Goal: Task Accomplishment & Management: Manage account settings

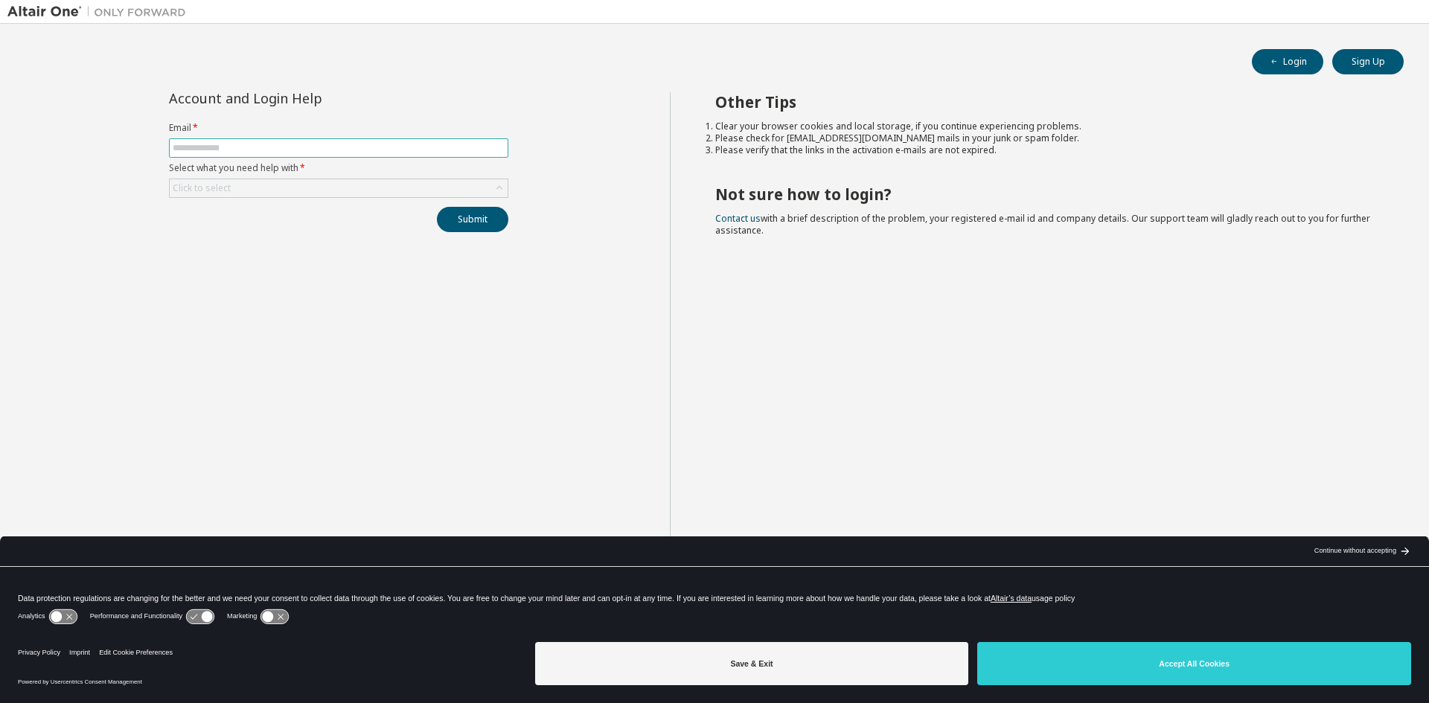
click at [304, 144] on input "text" at bounding box center [339, 148] width 332 height 12
drag, startPoint x: 304, startPoint y: 144, endPoint x: 188, endPoint y: 374, distance: 258.0
click at [188, 374] on div "Account and Login Help Email * Select what you need help with * Click to select…" at bounding box center [338, 363] width 662 height 543
click at [298, 143] on input "text" at bounding box center [339, 148] width 332 height 12
paste input "**********"
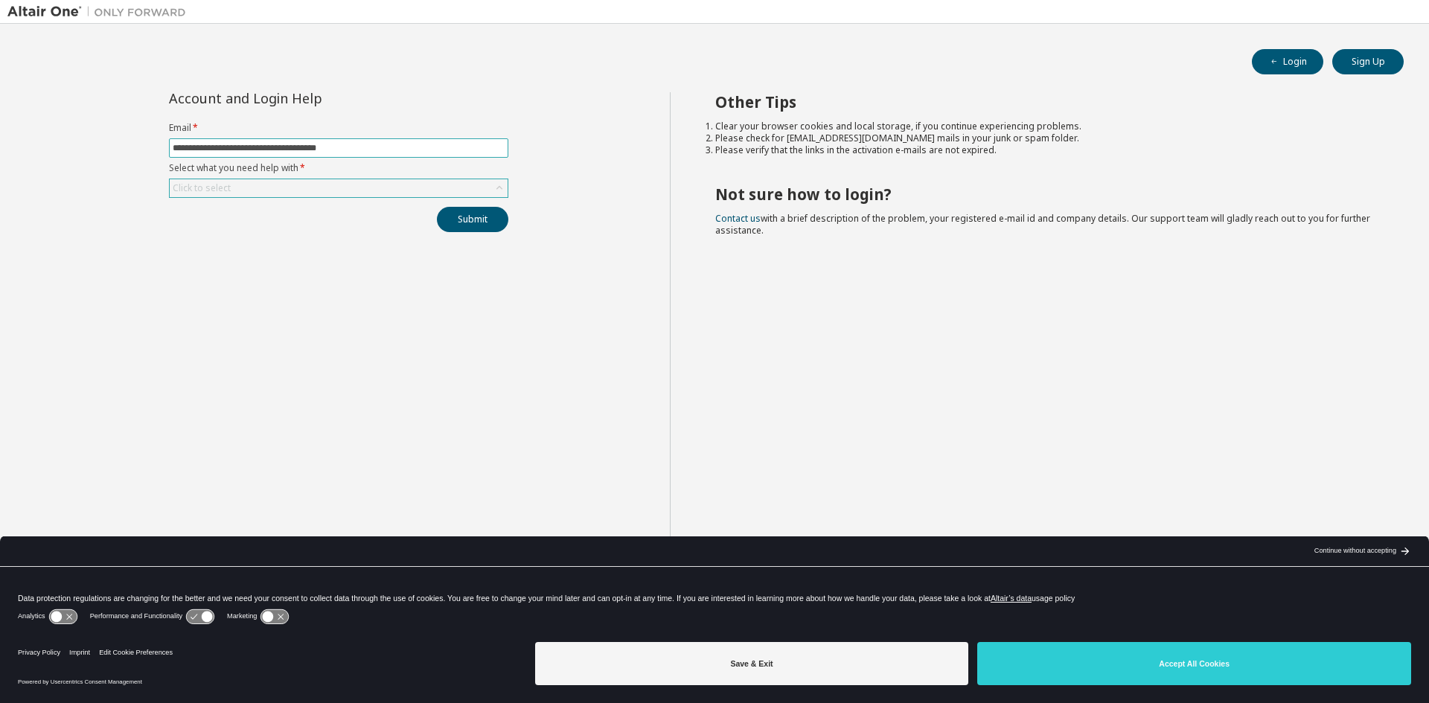
type input "**********"
click at [266, 185] on div "Click to select" at bounding box center [339, 188] width 338 height 18
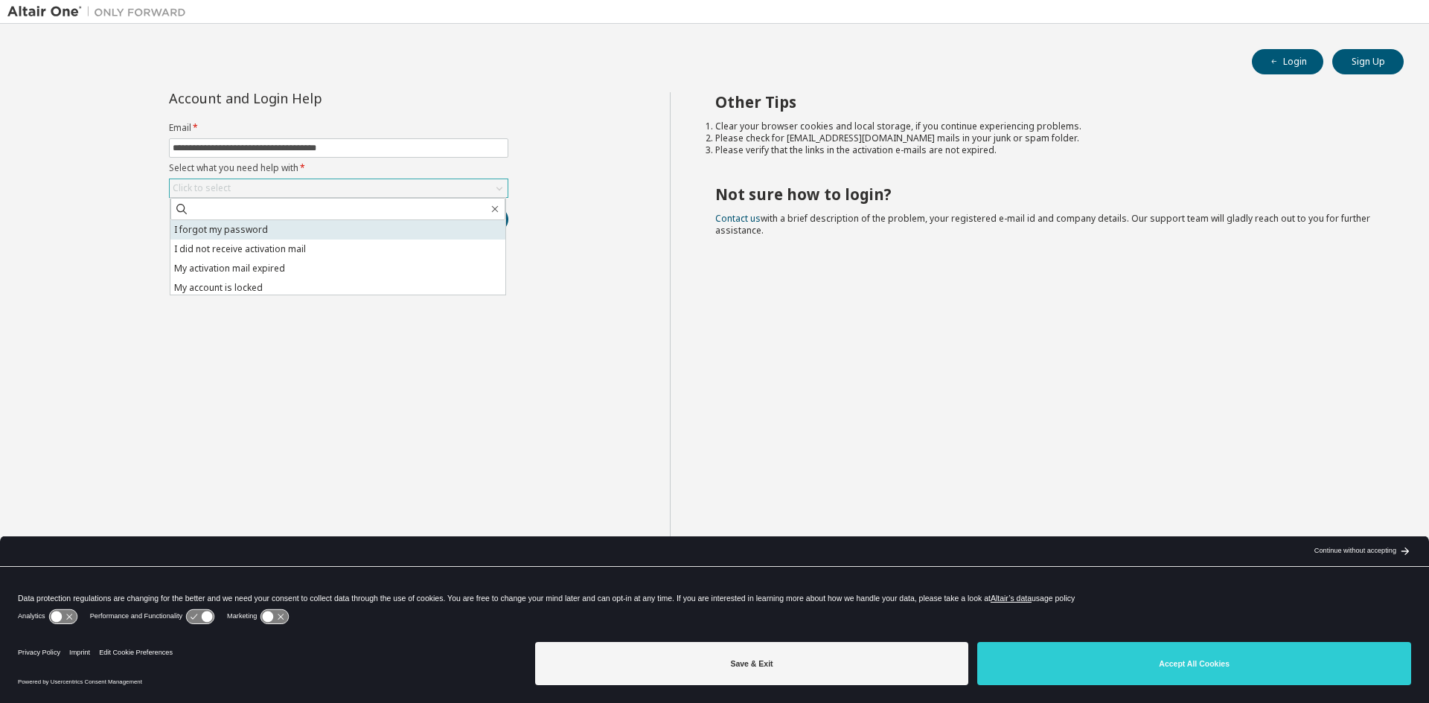
click at [308, 229] on li "I forgot my password" at bounding box center [337, 229] width 335 height 19
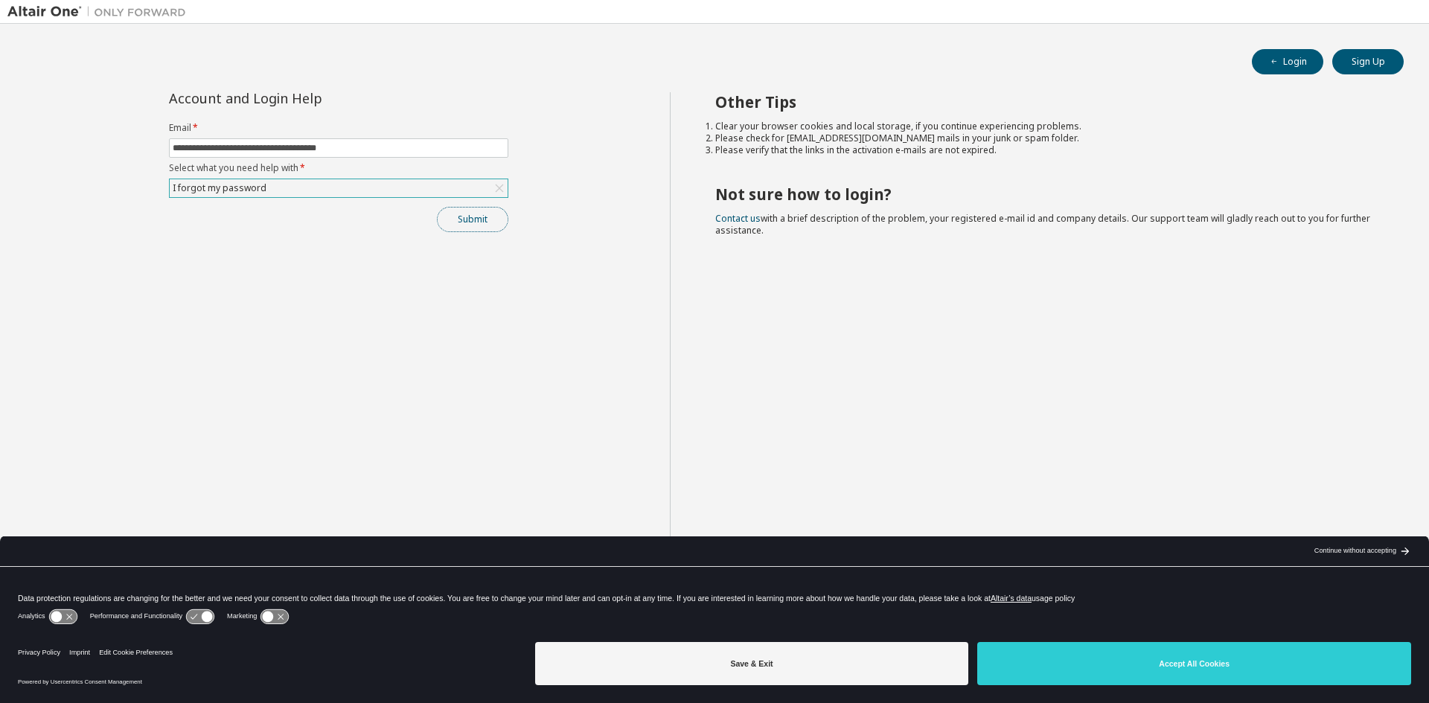
click at [460, 221] on button "Submit" at bounding box center [472, 219] width 71 height 25
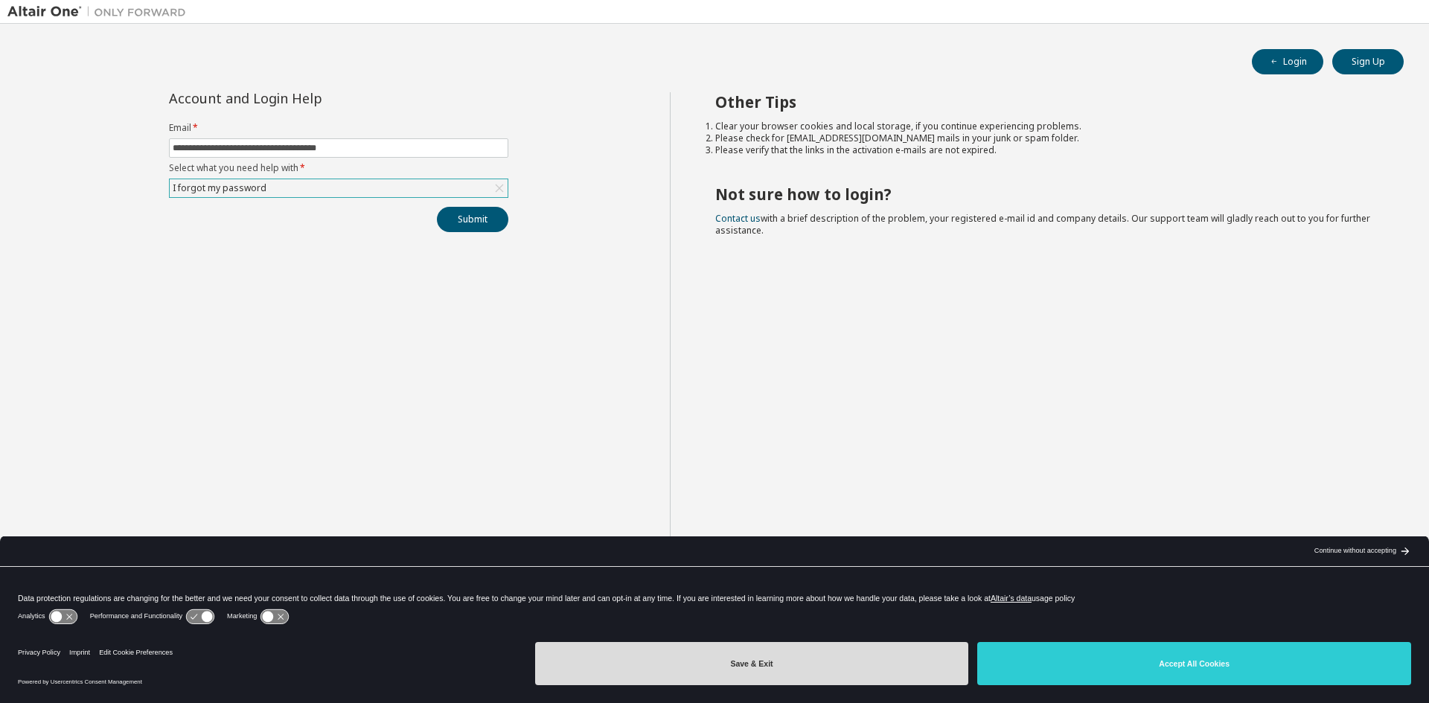
click at [770, 657] on button "Save & Exit" at bounding box center [752, 663] width 434 height 43
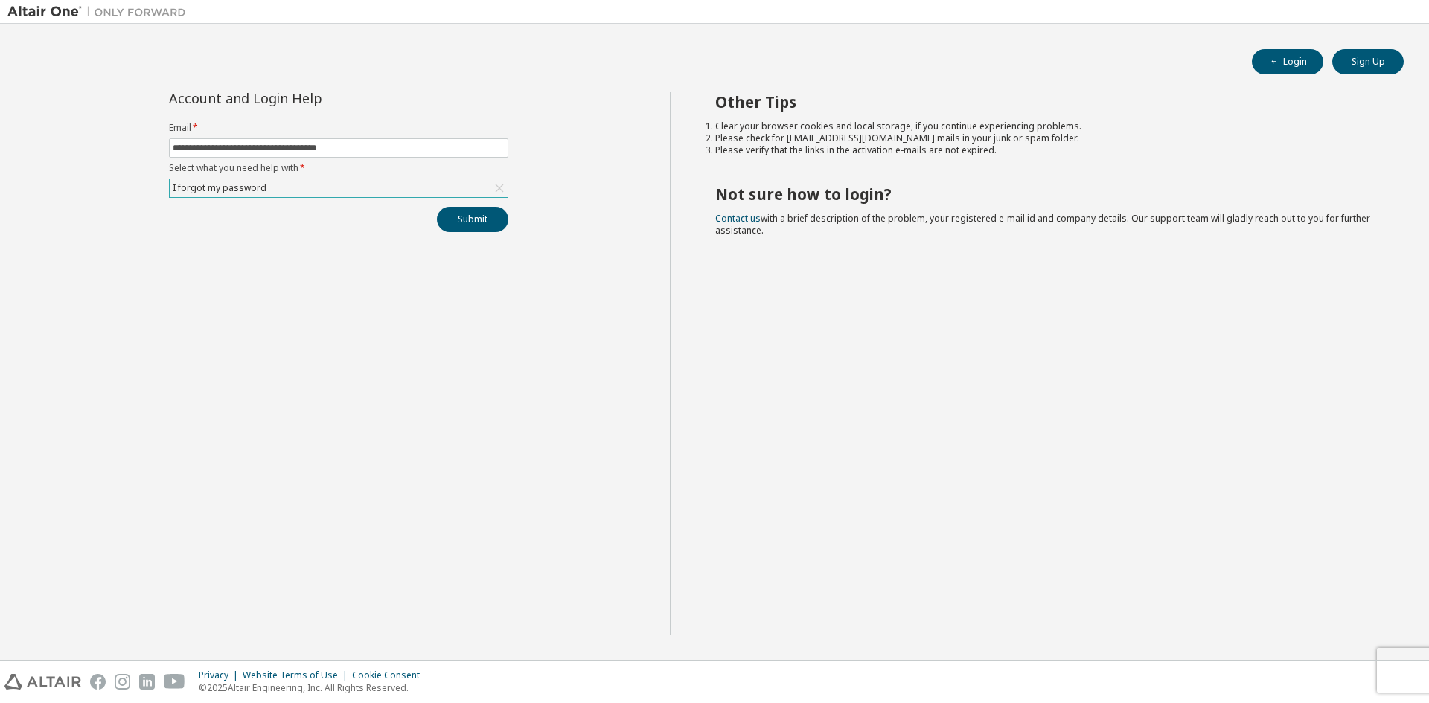
click at [409, 366] on div "**********" at bounding box center [338, 363] width 662 height 543
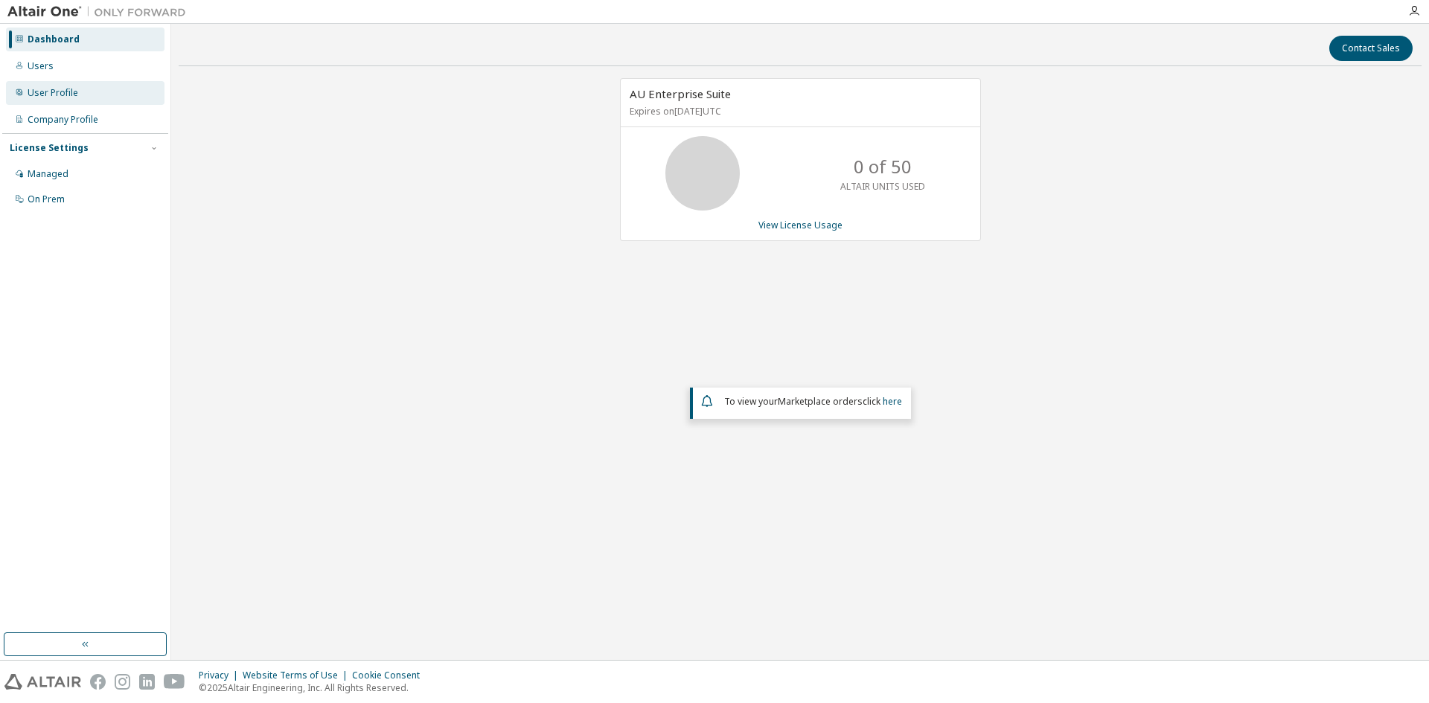
click at [80, 100] on div "User Profile" at bounding box center [85, 93] width 159 height 24
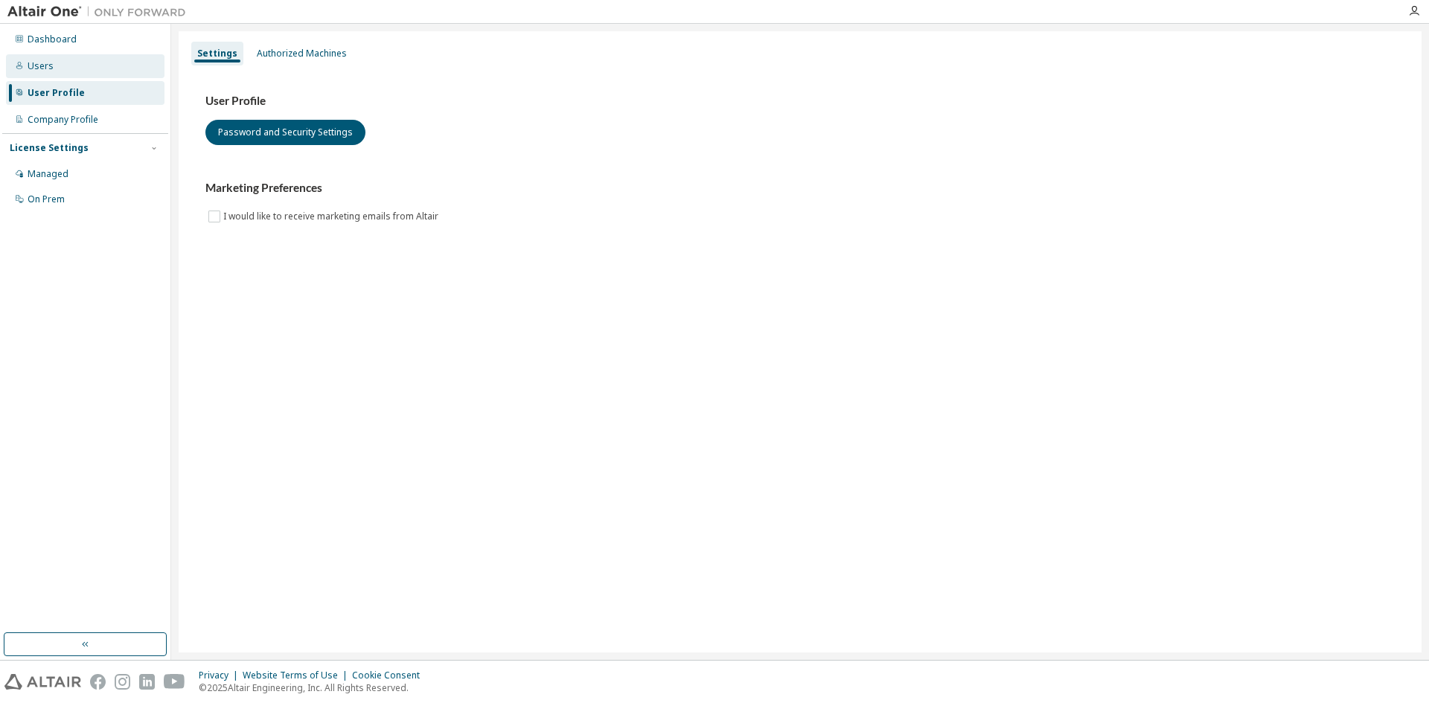
click at [79, 73] on div "Users" at bounding box center [85, 66] width 159 height 24
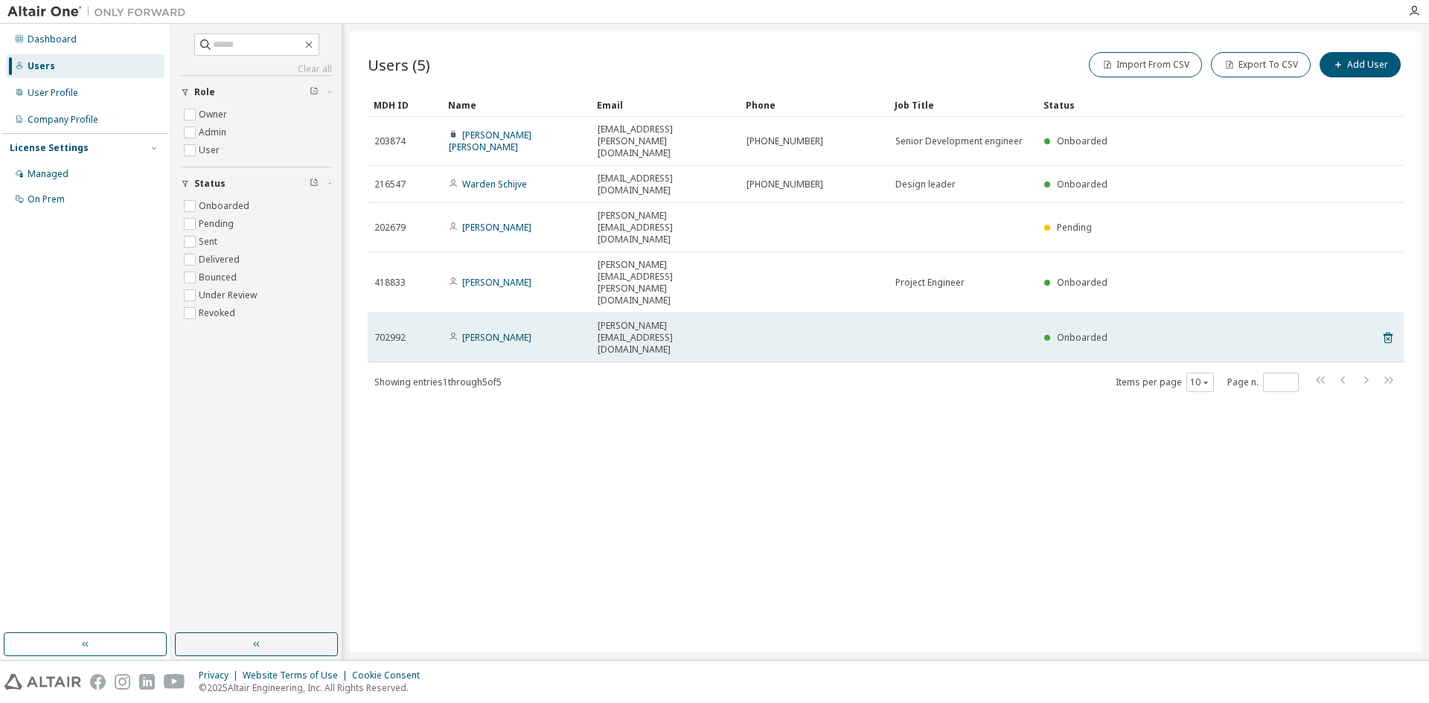
click at [593, 313] on td "[PERSON_NAME][EMAIL_ADDRESS][DOMAIN_NAME]" at bounding box center [665, 337] width 149 height 49
drag, startPoint x: 872, startPoint y: 298, endPoint x: 834, endPoint y: 298, distance: 37.2
click at [834, 313] on td at bounding box center [814, 337] width 149 height 49
click at [816, 313] on td at bounding box center [814, 337] width 149 height 49
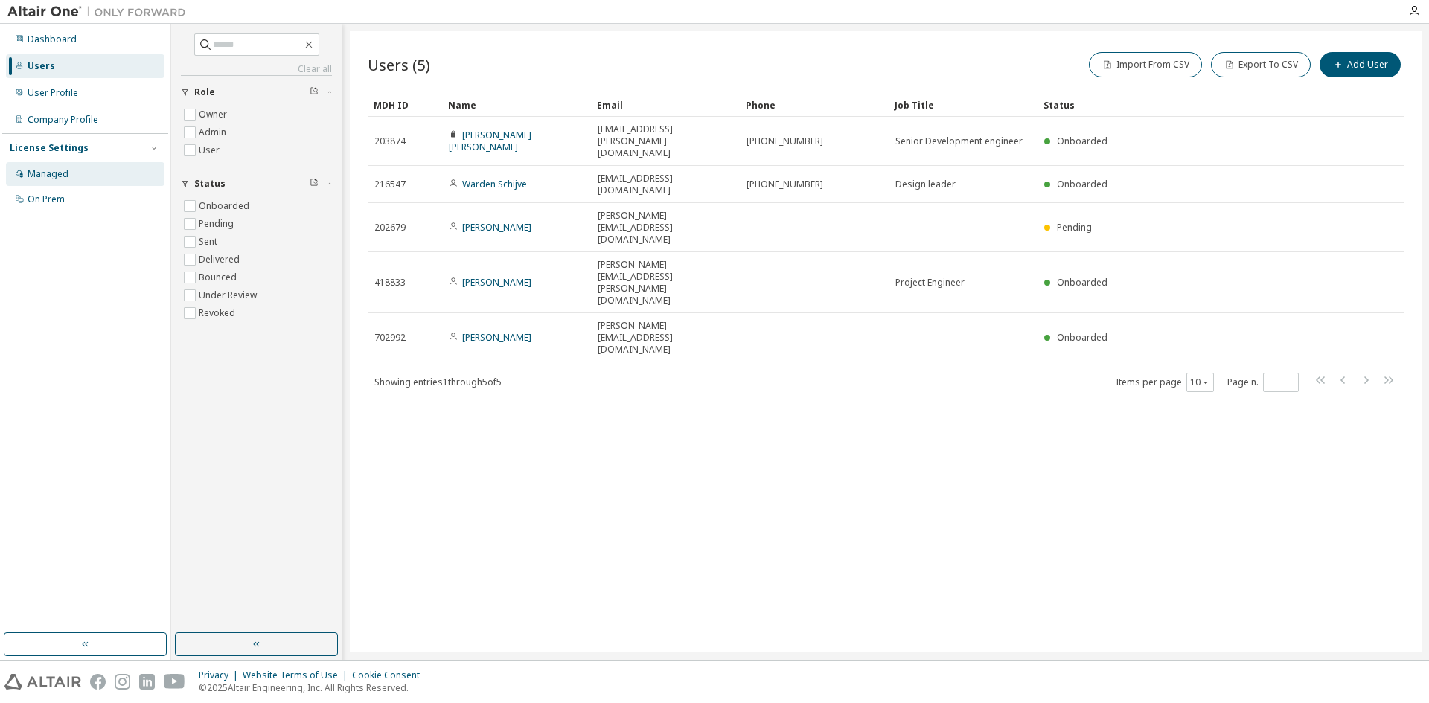
click at [75, 179] on div "Managed" at bounding box center [85, 174] width 159 height 24
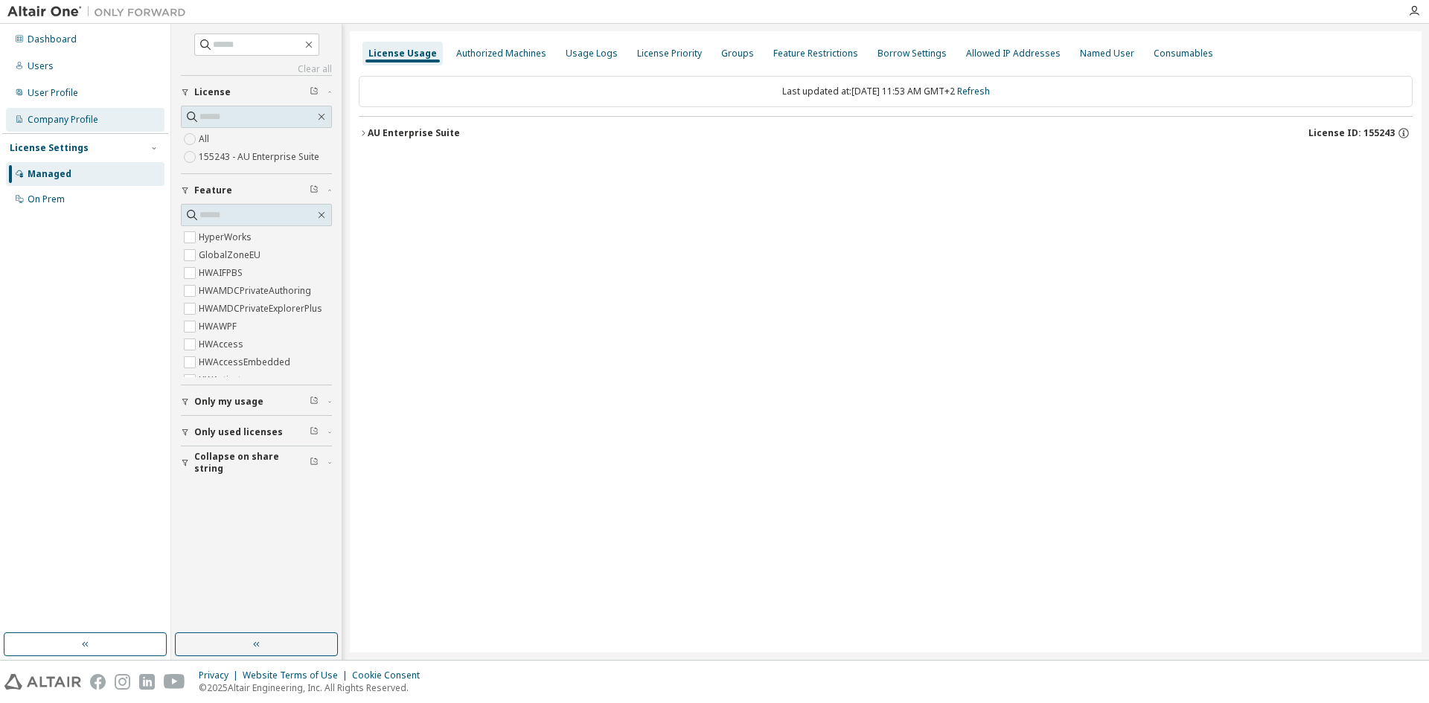
click at [81, 119] on div "Company Profile" at bounding box center [63, 120] width 71 height 12
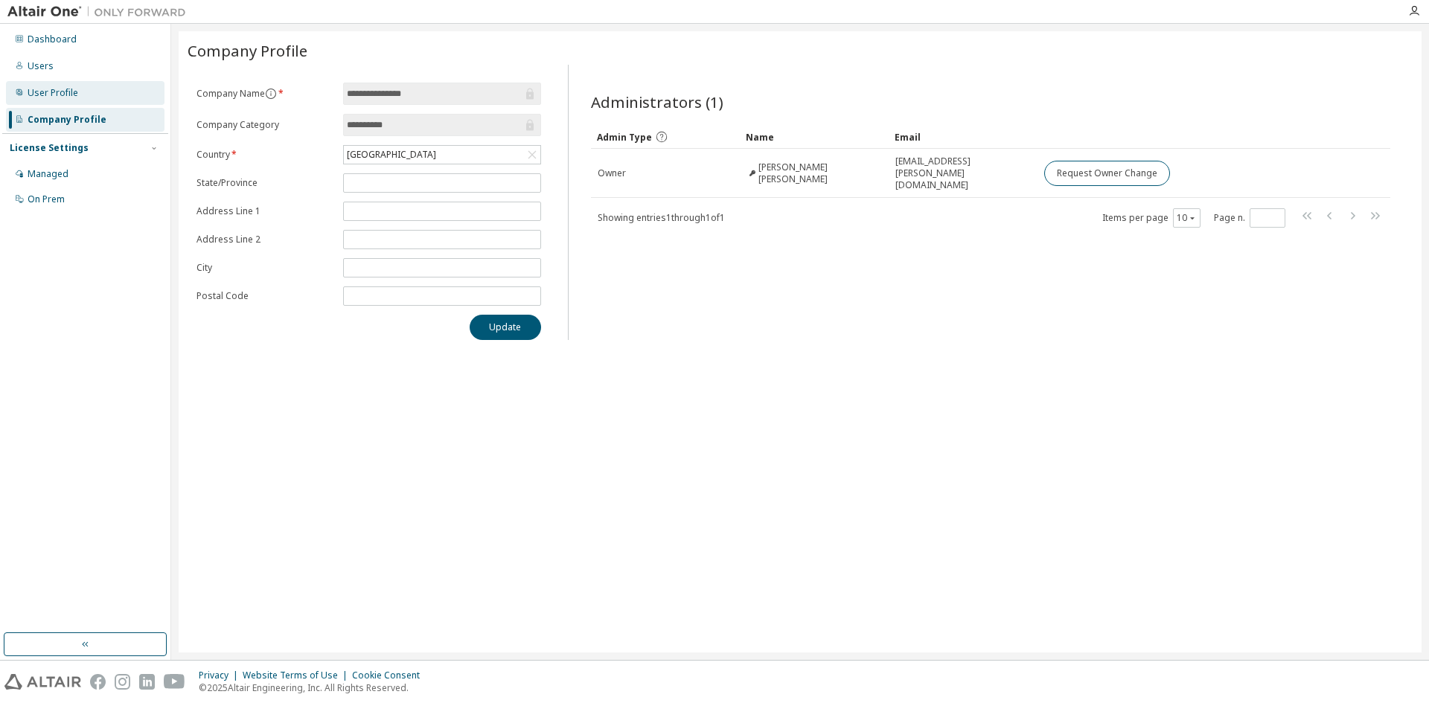
click at [83, 101] on div "User Profile" at bounding box center [85, 93] width 159 height 24
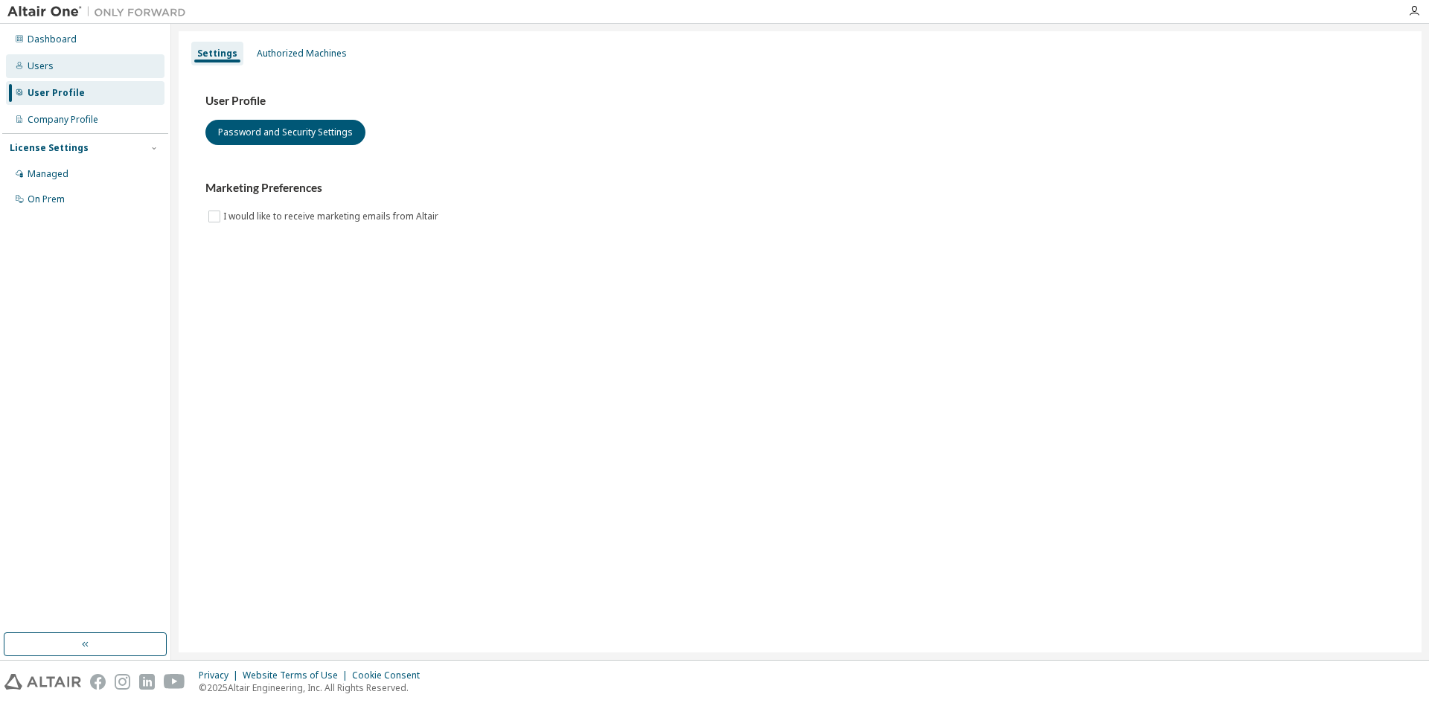
click at [80, 60] on div "Users" at bounding box center [85, 66] width 159 height 24
